Goal: Check status: Check status

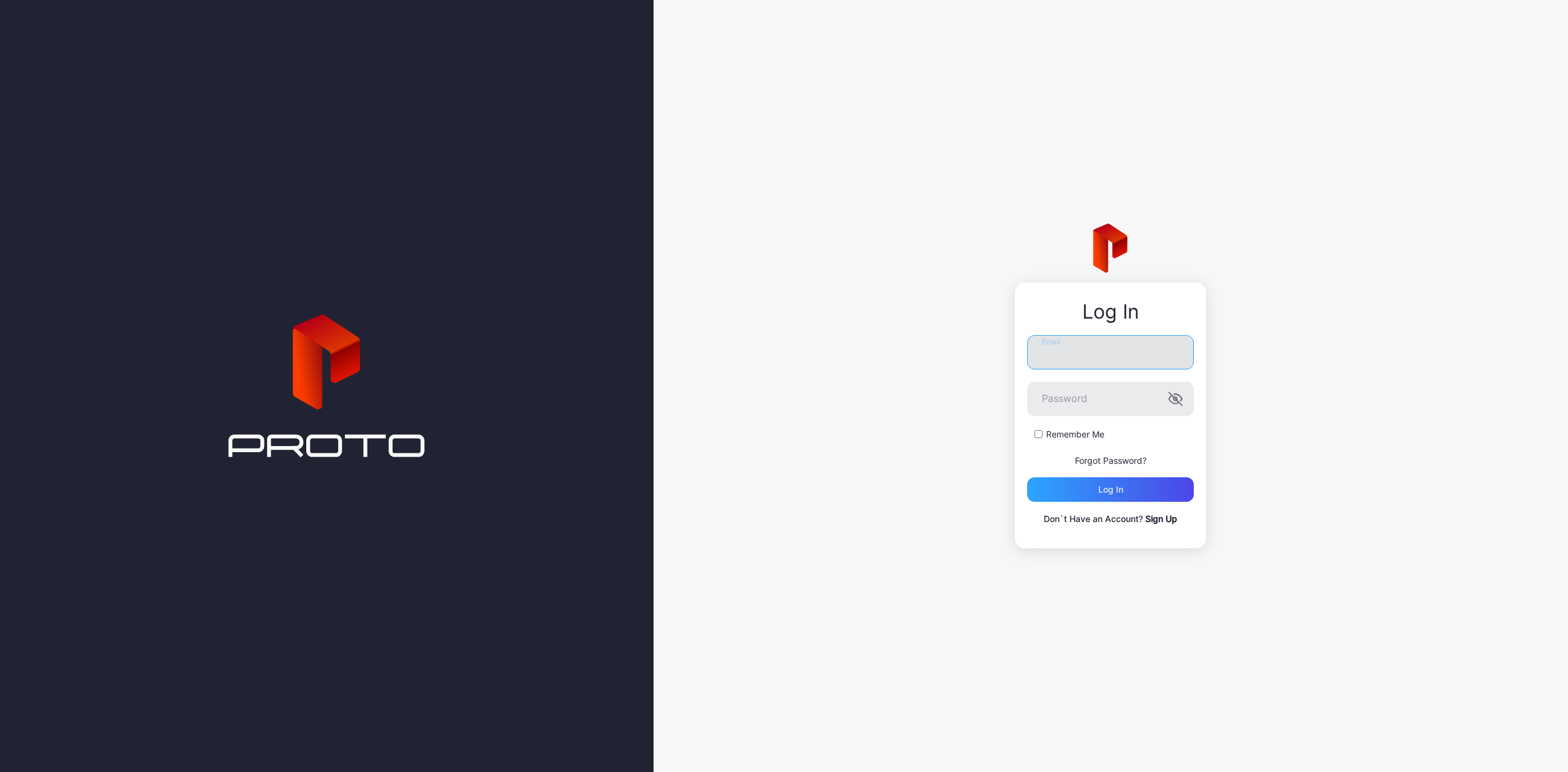
click at [1157, 353] on input "Email" at bounding box center [1111, 352] width 167 height 35
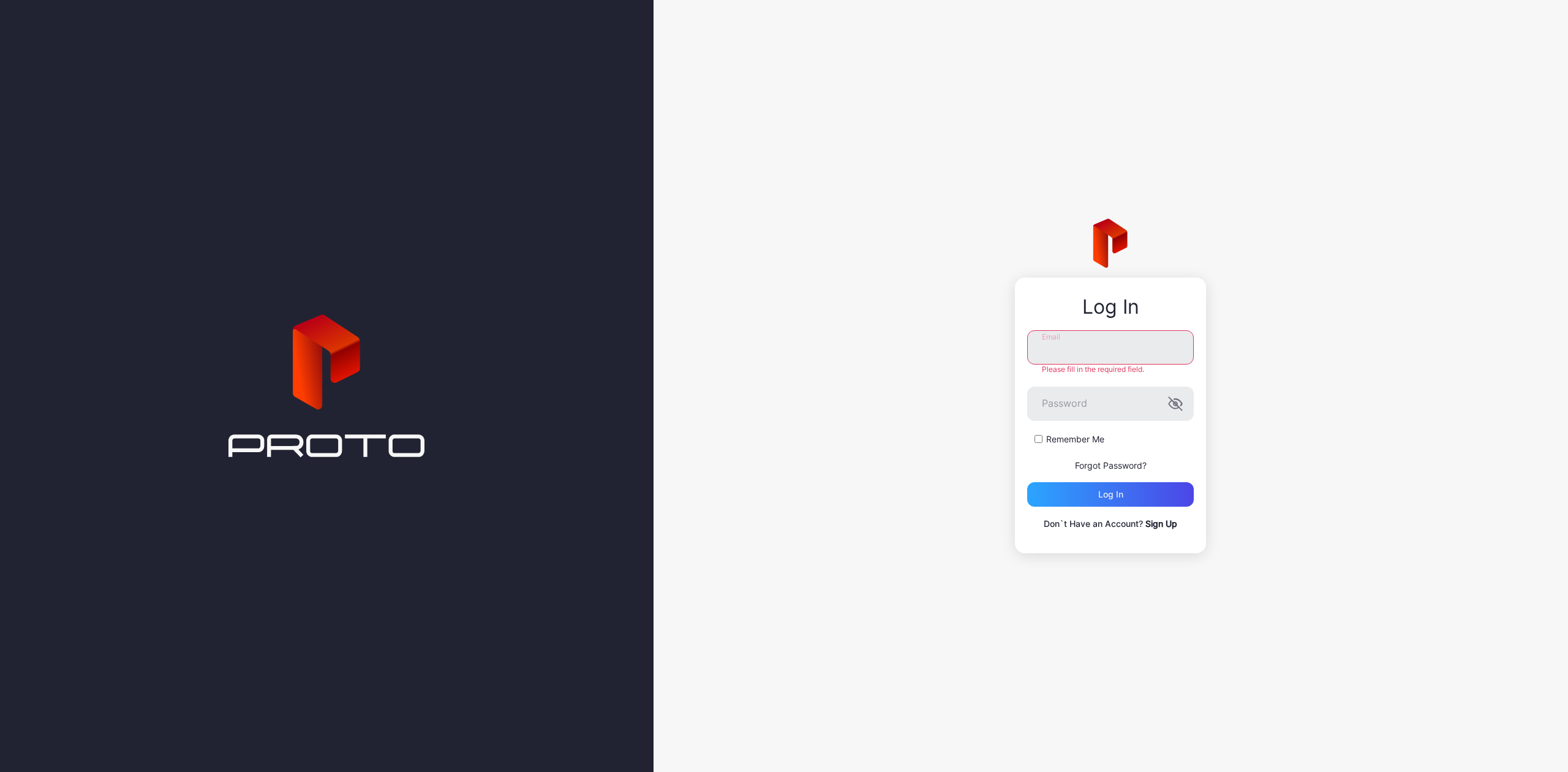
type input "**********"
click at [1104, 490] on div "Log in" at bounding box center [1110, 494] width 25 height 10
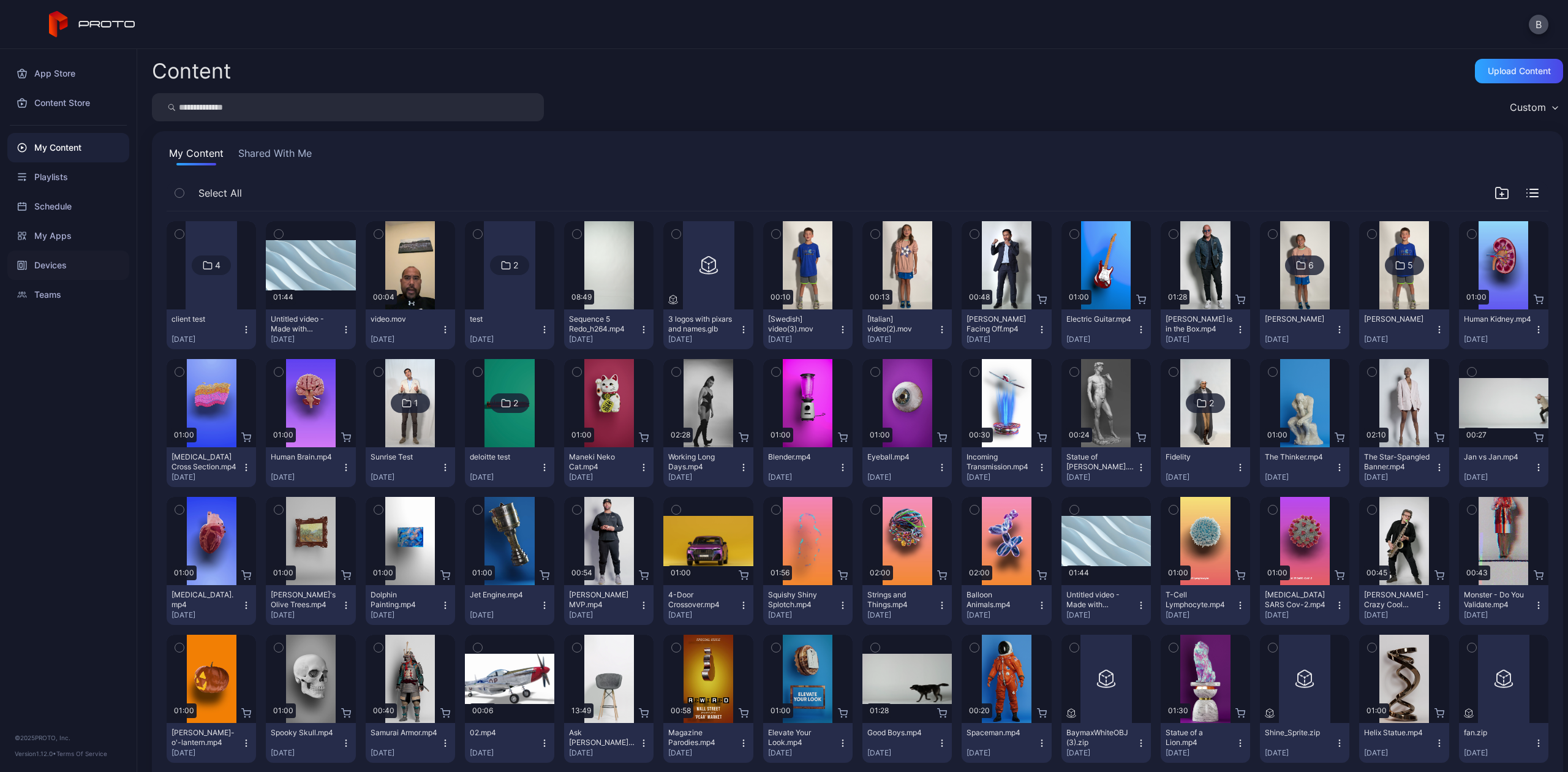
click at [84, 260] on div "Devices" at bounding box center [67, 265] width 122 height 30
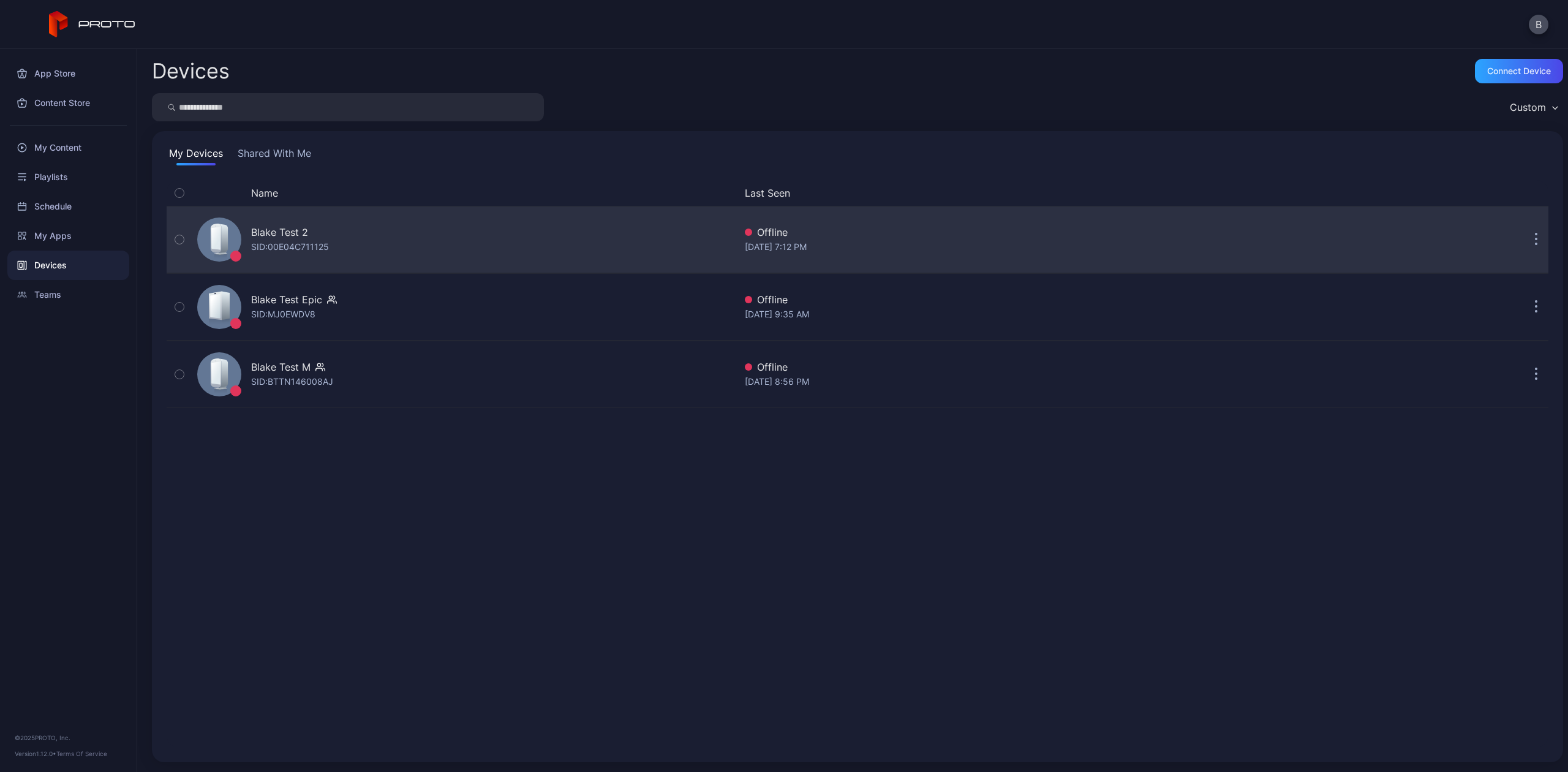
click at [393, 236] on div "[PERSON_NAME] Test 2 SID: 00E04C711125" at bounding box center [463, 239] width 543 height 62
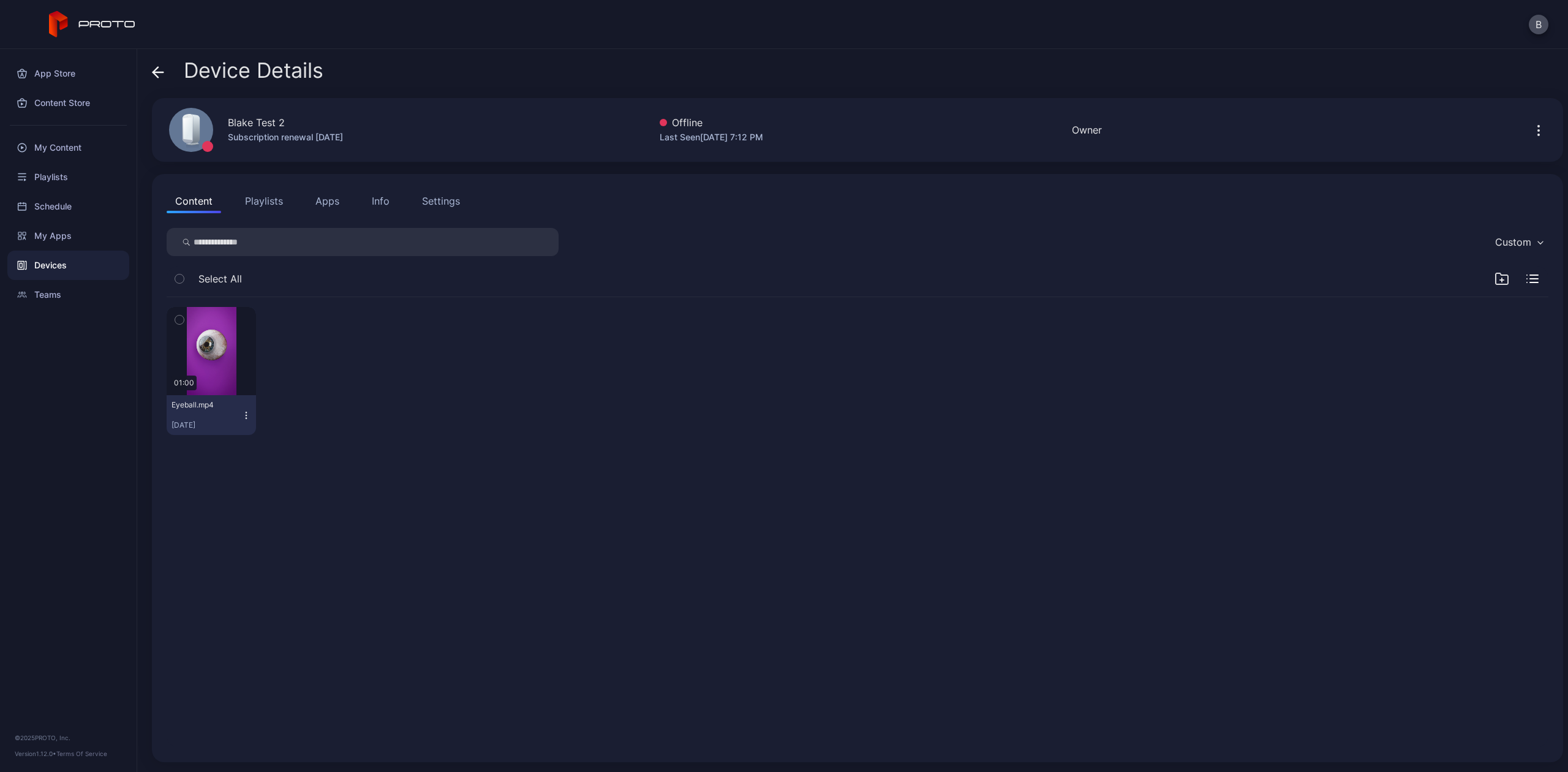
click at [435, 203] on div "Settings" at bounding box center [441, 200] width 38 height 15
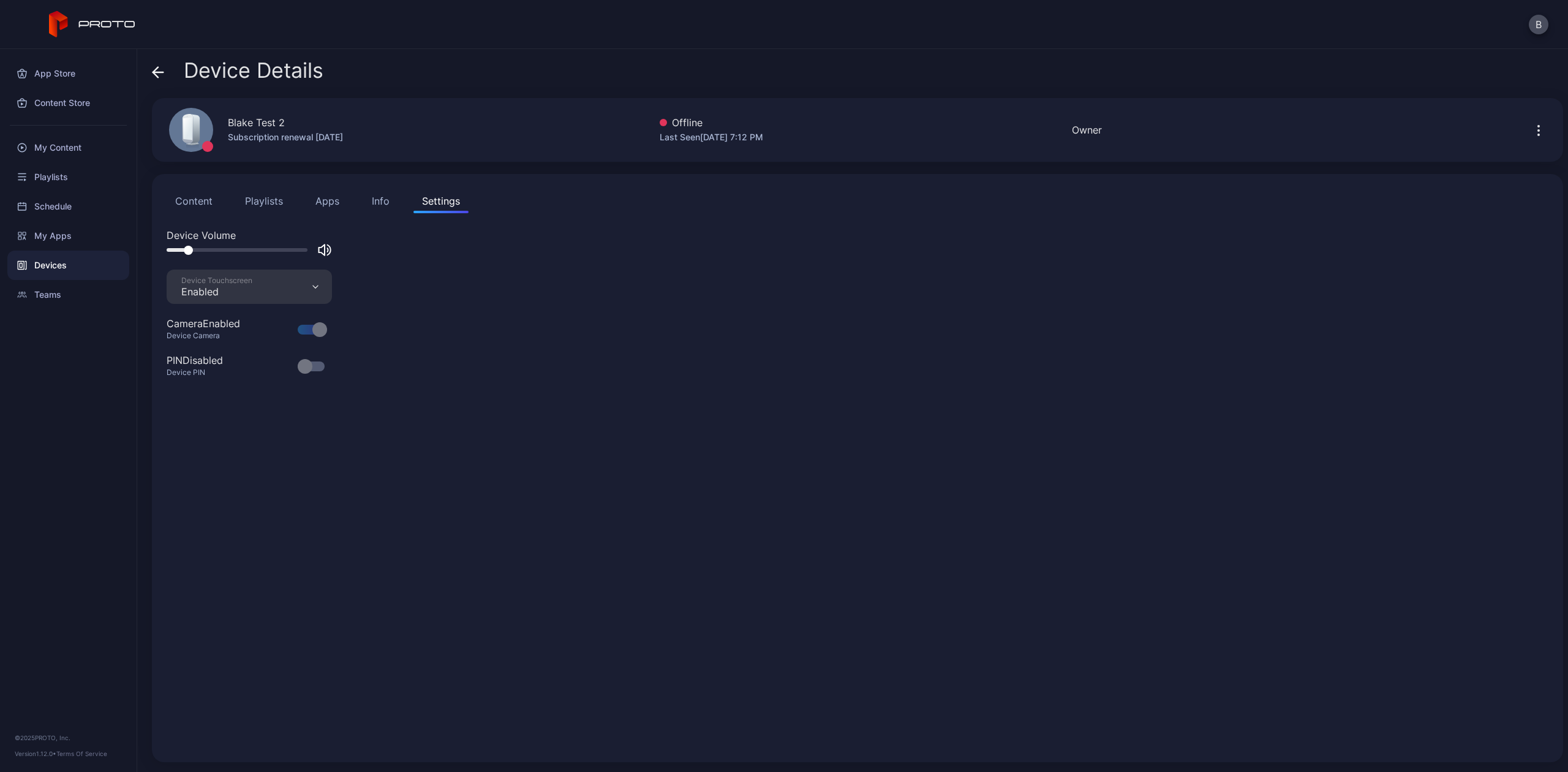
drag, startPoint x: 220, startPoint y: 251, endPoint x: 187, endPoint y: 251, distance: 33.0
click at [187, 251] on div at bounding box center [188, 249] width 9 height 9
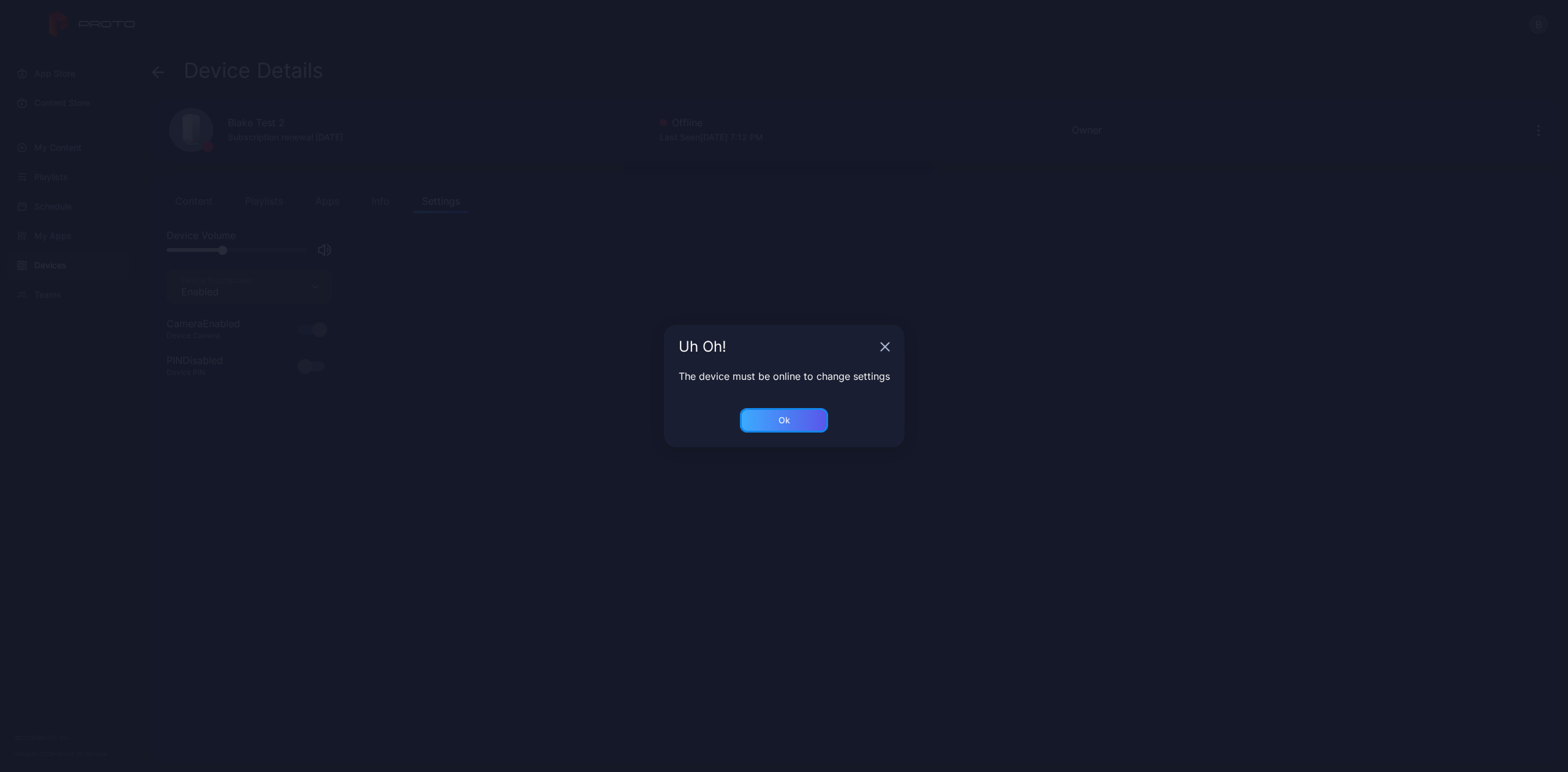
click at [788, 414] on div "Ok" at bounding box center [783, 420] width 88 height 25
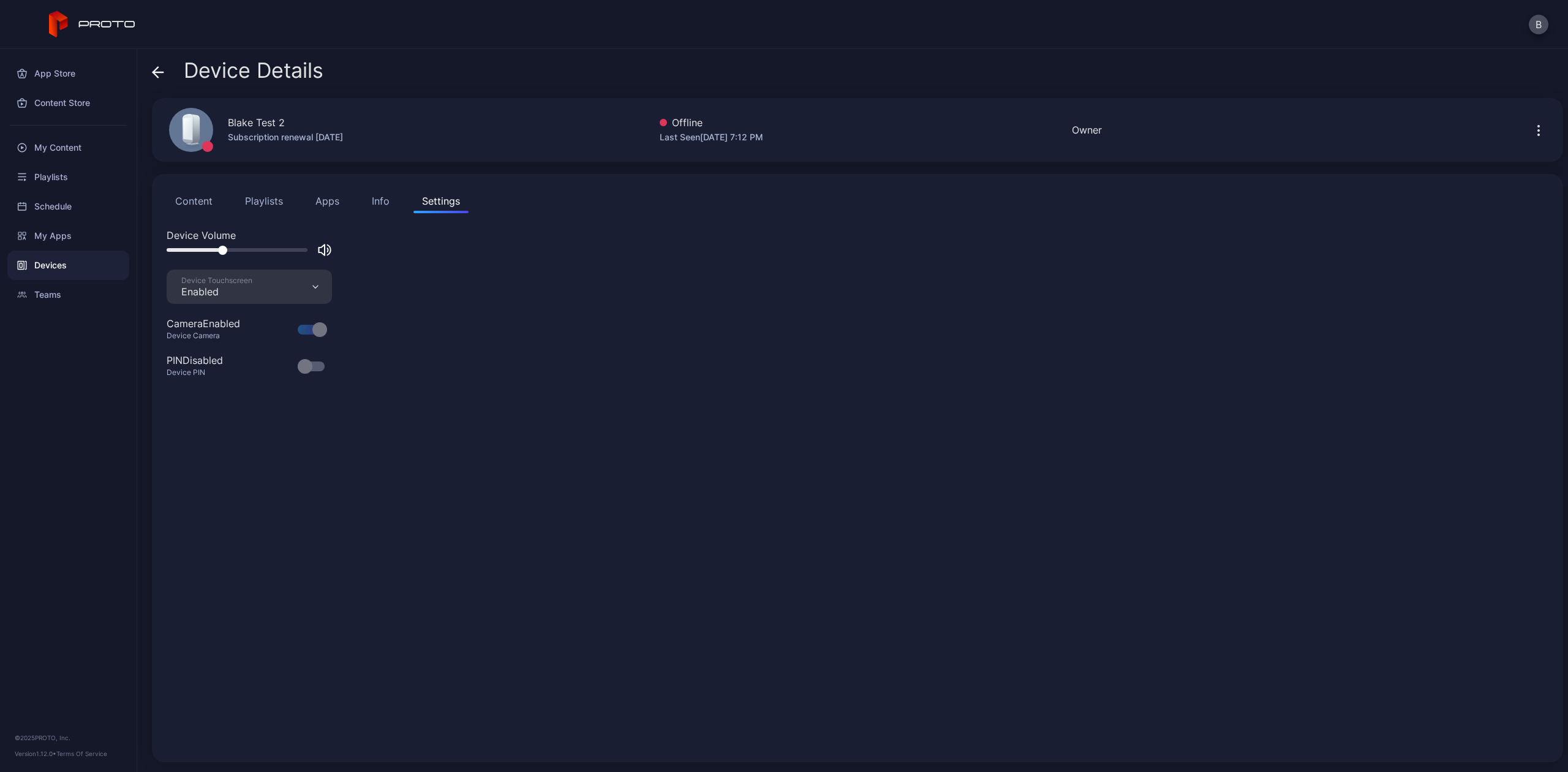
click at [378, 202] on div "Info" at bounding box center [381, 200] width 18 height 15
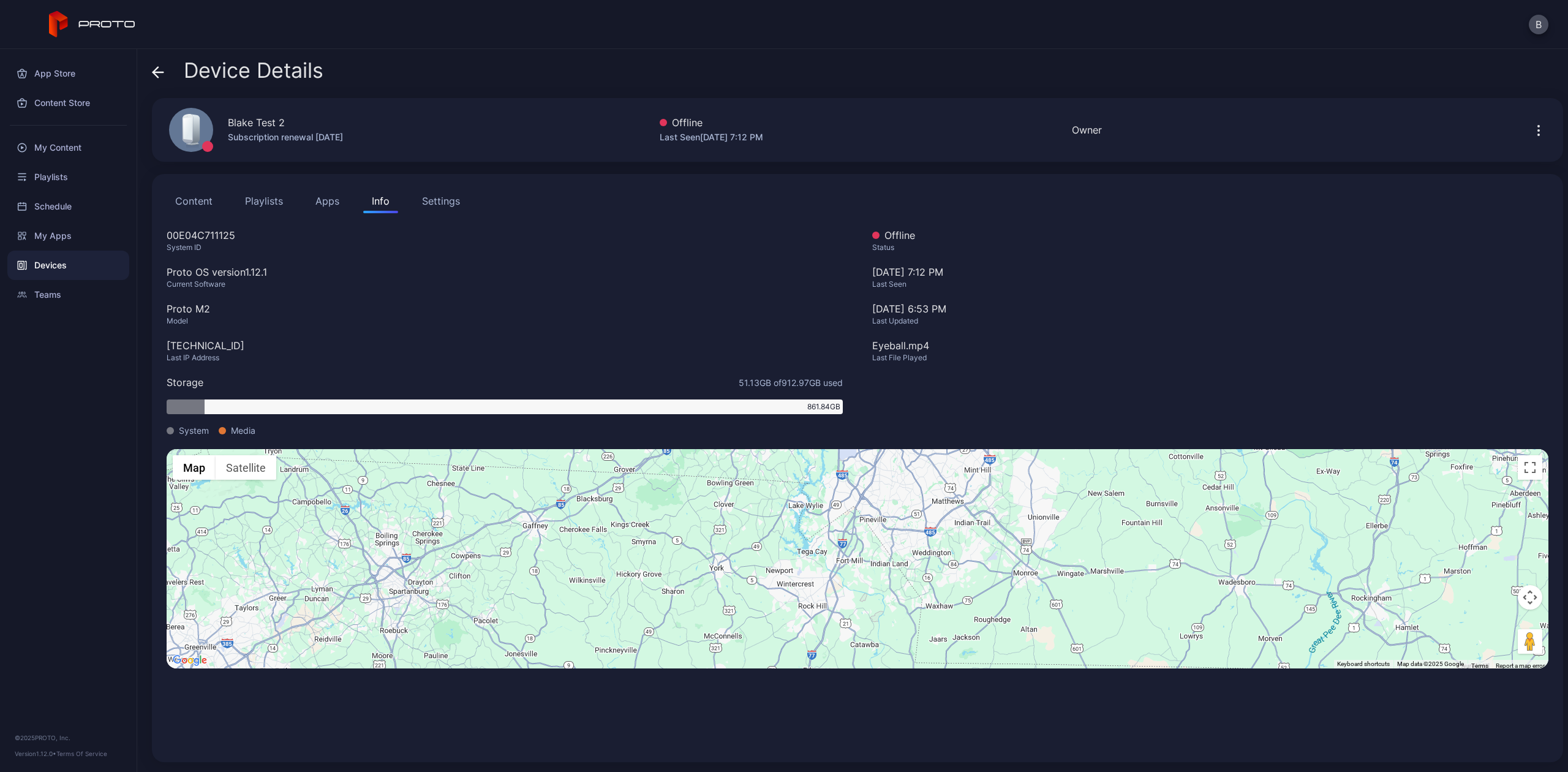
click at [328, 198] on button "Apps" at bounding box center [327, 200] width 41 height 25
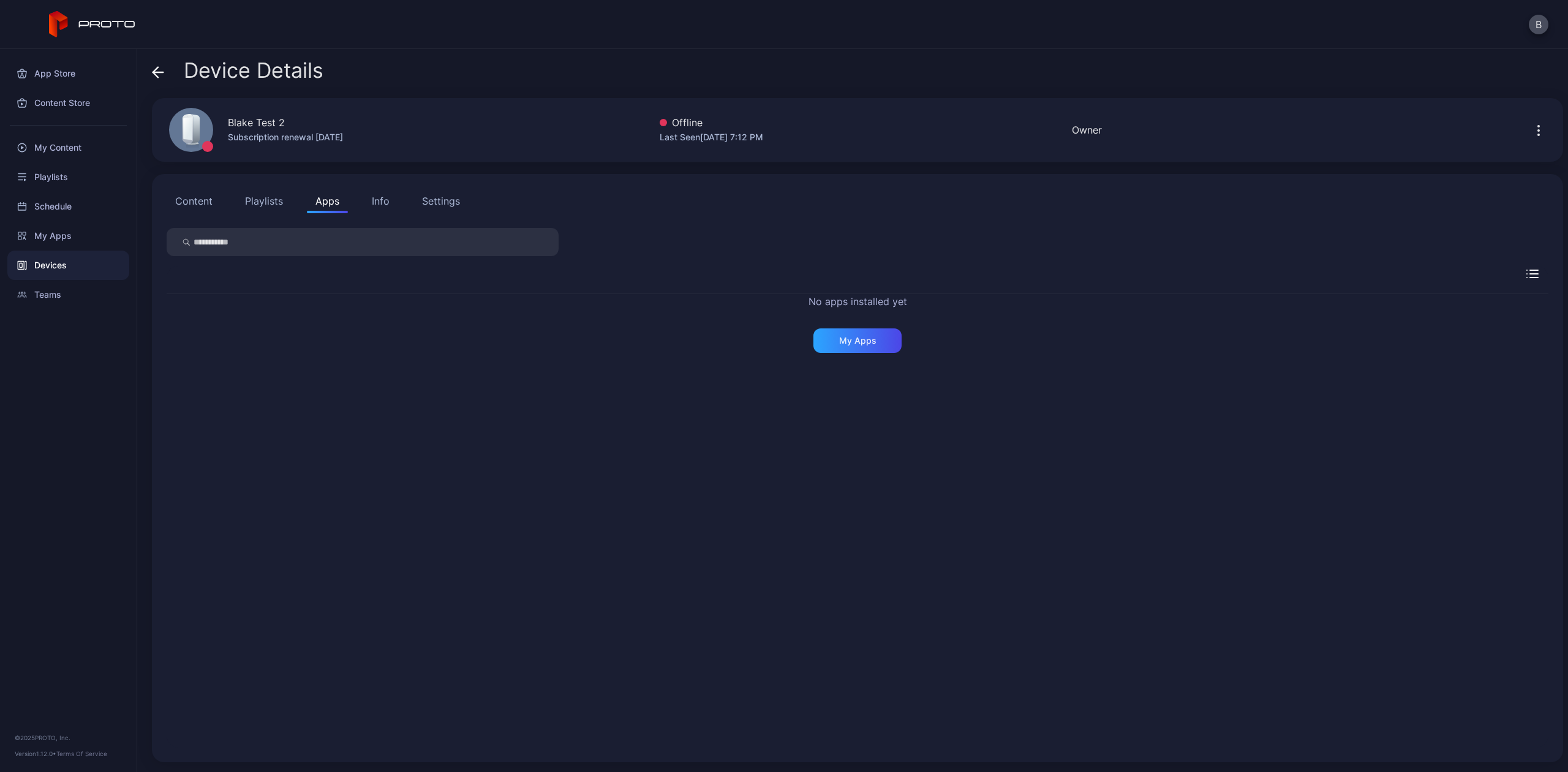
click at [185, 204] on button "Content" at bounding box center [194, 200] width 55 height 25
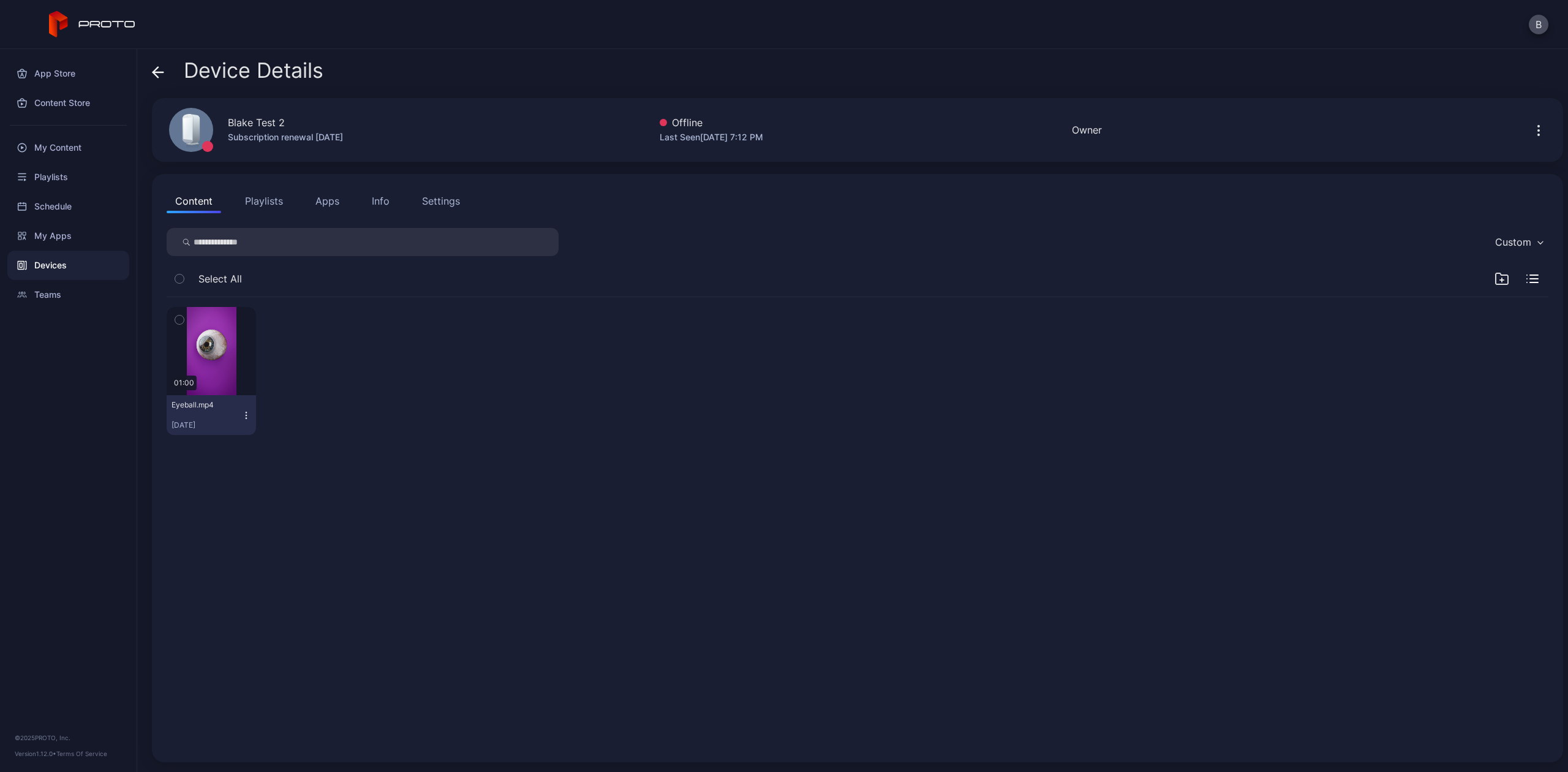
click at [1528, 126] on button "button" at bounding box center [1538, 129] width 20 height 25
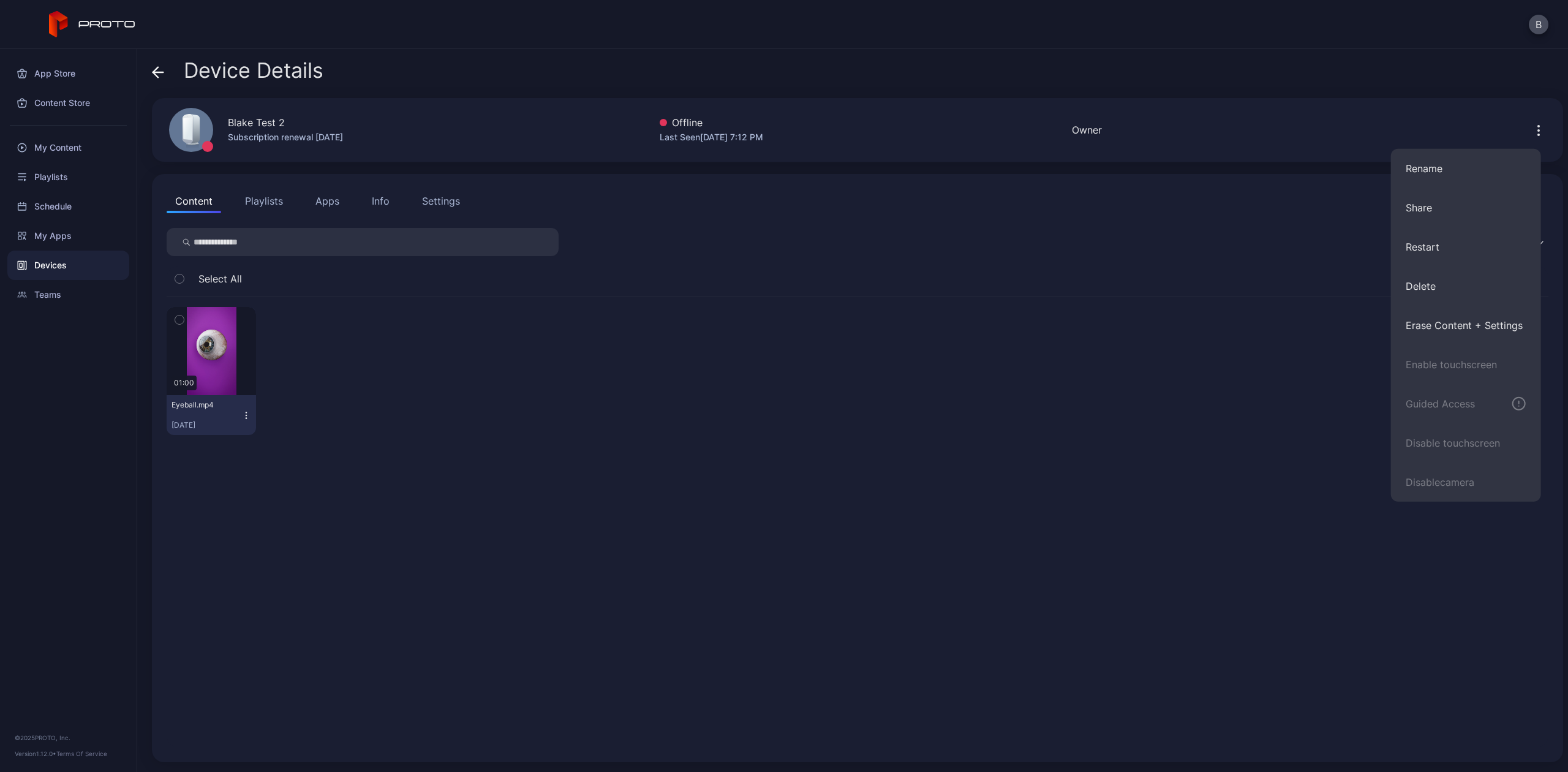
click at [1289, 91] on div "Device Details [PERSON_NAME] Test 2 Subscription renewal [DATE] Offline Last Se…" at bounding box center [851, 410] width 1430 height 722
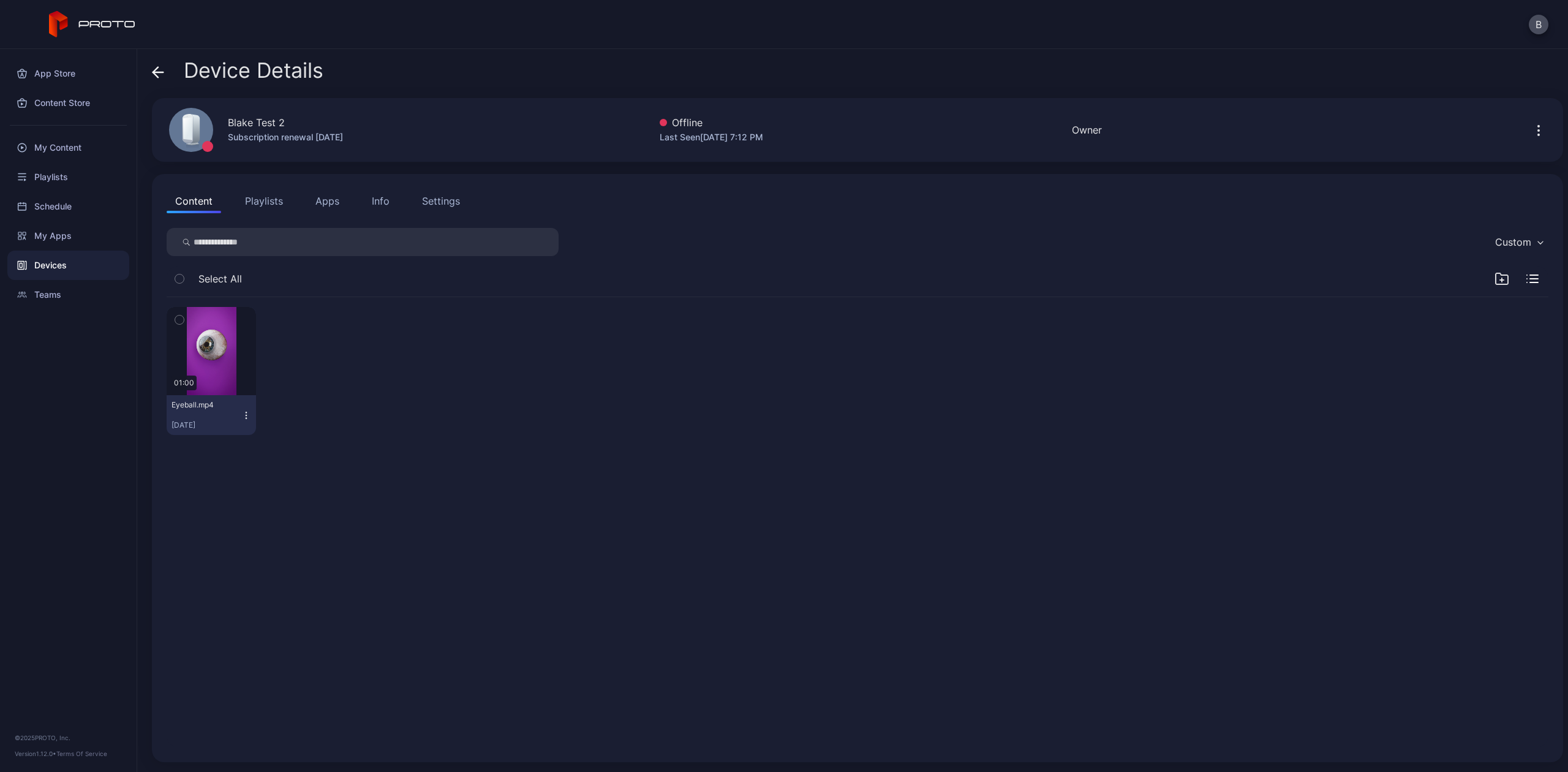
click at [157, 73] on icon at bounding box center [158, 72] width 12 height 12
